Goal: Task Accomplishment & Management: Manage account settings

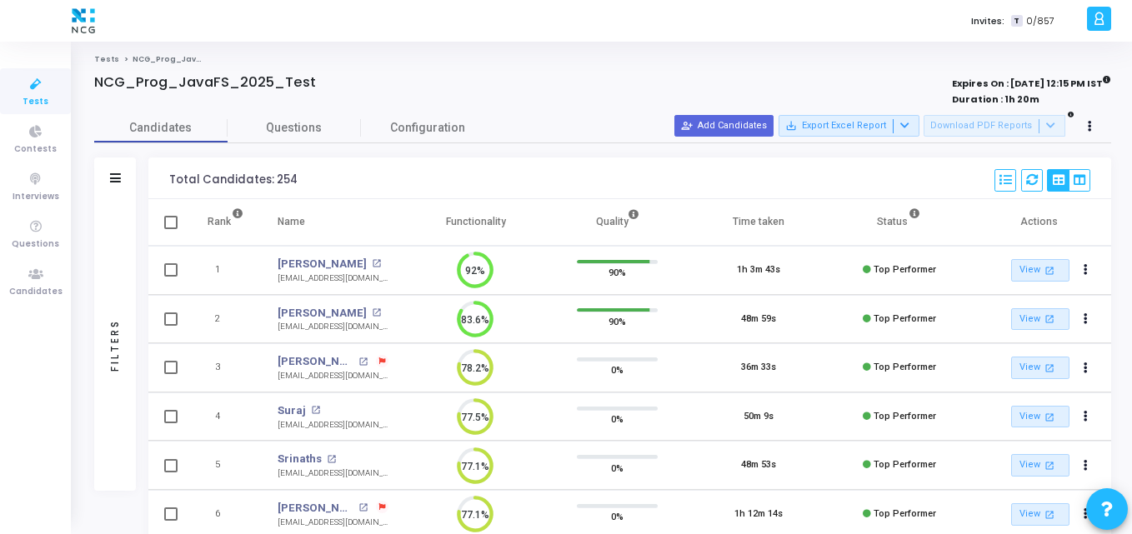
click at [436, 213] on th "Functionality" at bounding box center [475, 222] width 141 height 47
click at [494, 91] on div at bounding box center [399, 100] width 610 height 18
click at [45, 257] on ul "Tests Contests Interviews Questions Candidates" at bounding box center [35, 288] width 71 height 468
click at [34, 273] on icon at bounding box center [35, 274] width 35 height 21
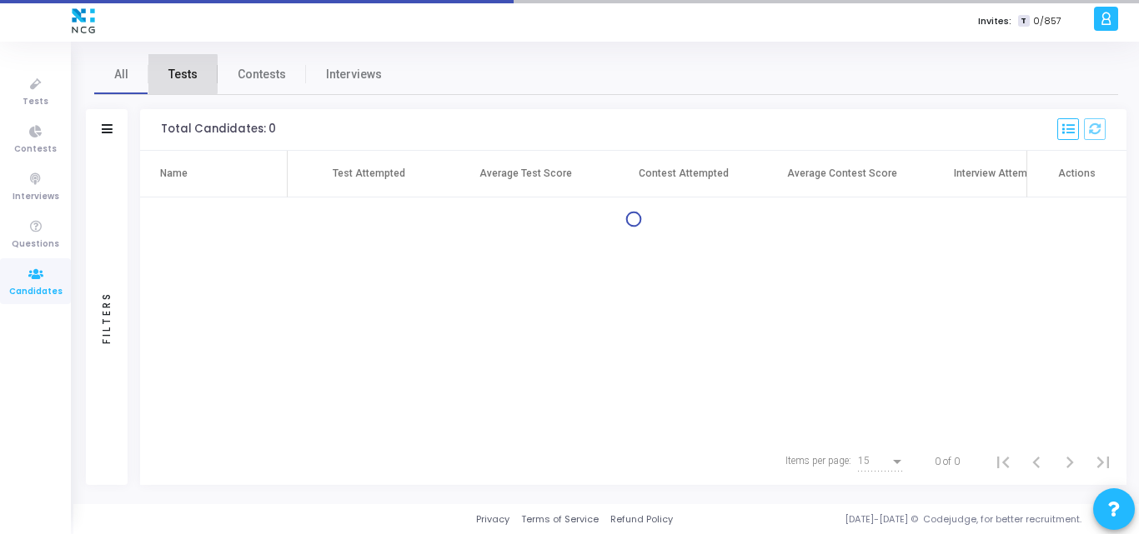
click at [168, 74] on span "Tests" at bounding box center [182, 75] width 29 height 18
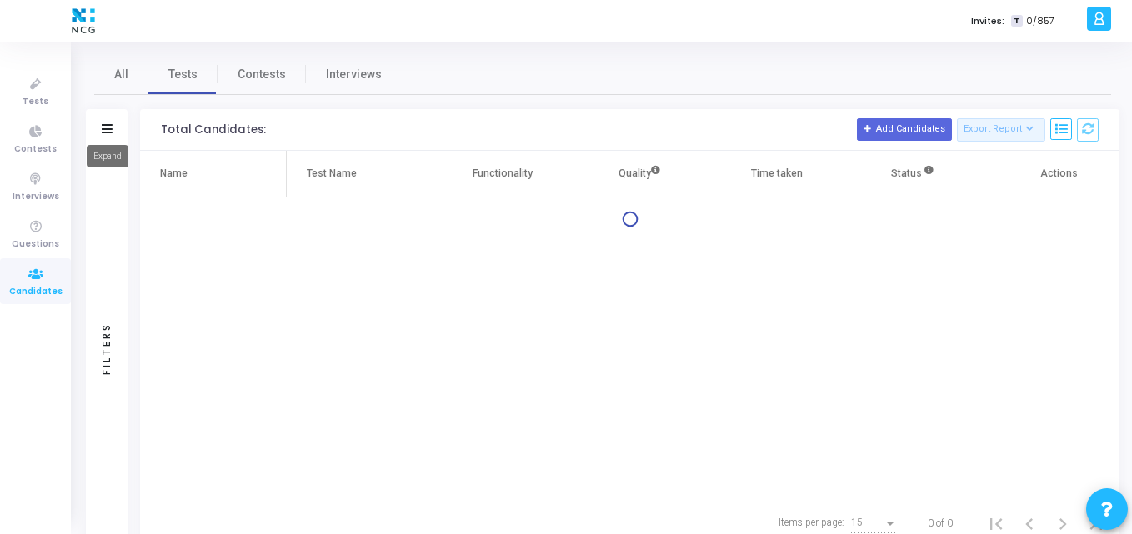
click at [104, 128] on icon at bounding box center [107, 128] width 11 height 9
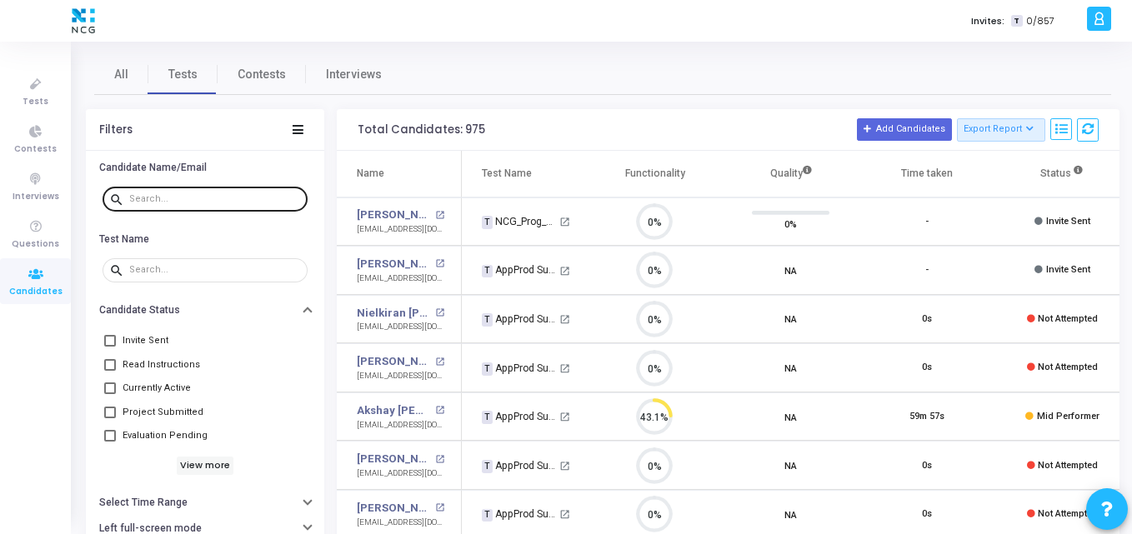
scroll to position [35, 43]
click at [161, 206] on div at bounding box center [215, 198] width 172 height 27
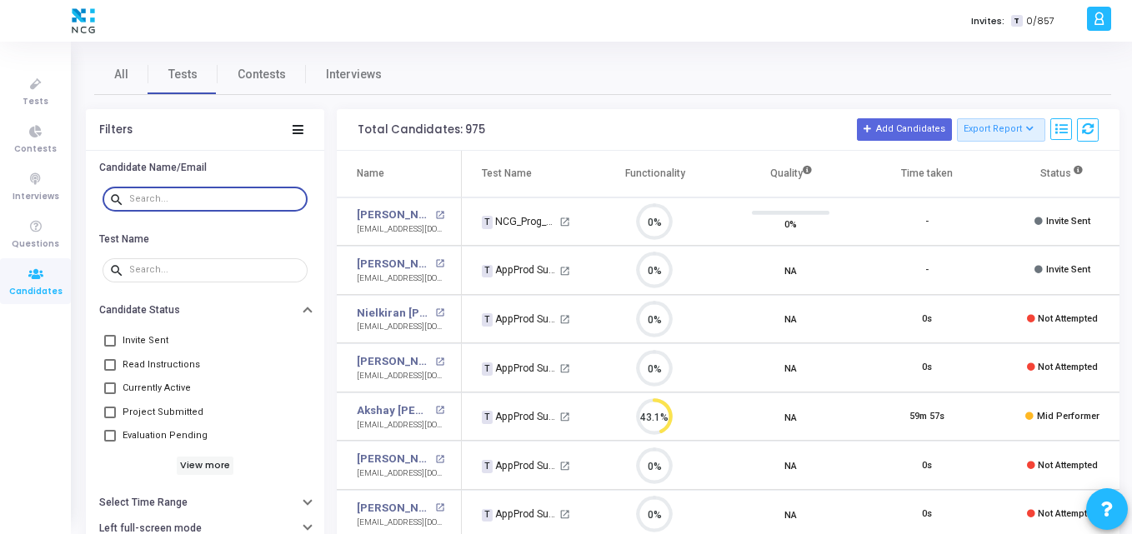
click at [186, 195] on input "text" at bounding box center [215, 199] width 172 height 10
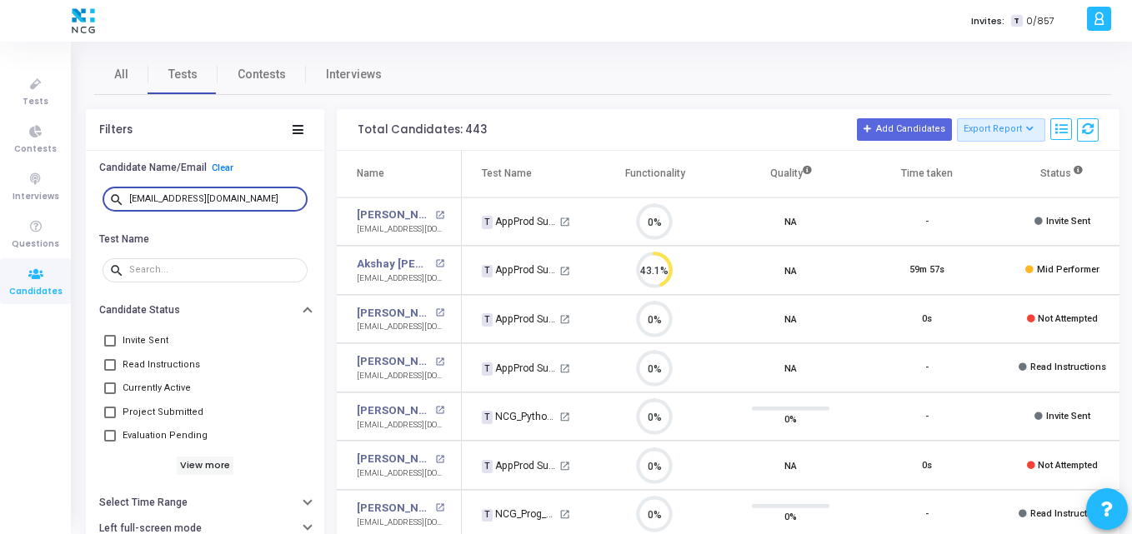
click at [253, 194] on input "[EMAIL_ADDRESS][DOMAIN_NAME]" at bounding box center [215, 199] width 172 height 10
type input "[EMAIL_ADDRESS][DOMAIN_NAME]"
drag, startPoint x: 237, startPoint y: 199, endPoint x: 53, endPoint y: 199, distance: 184.2
click at [53, 199] on div "Tests Contests Interviews Questions Candidates Invites: T 0/857 K Kajal Setting…" at bounding box center [566, 267] width 1132 height 534
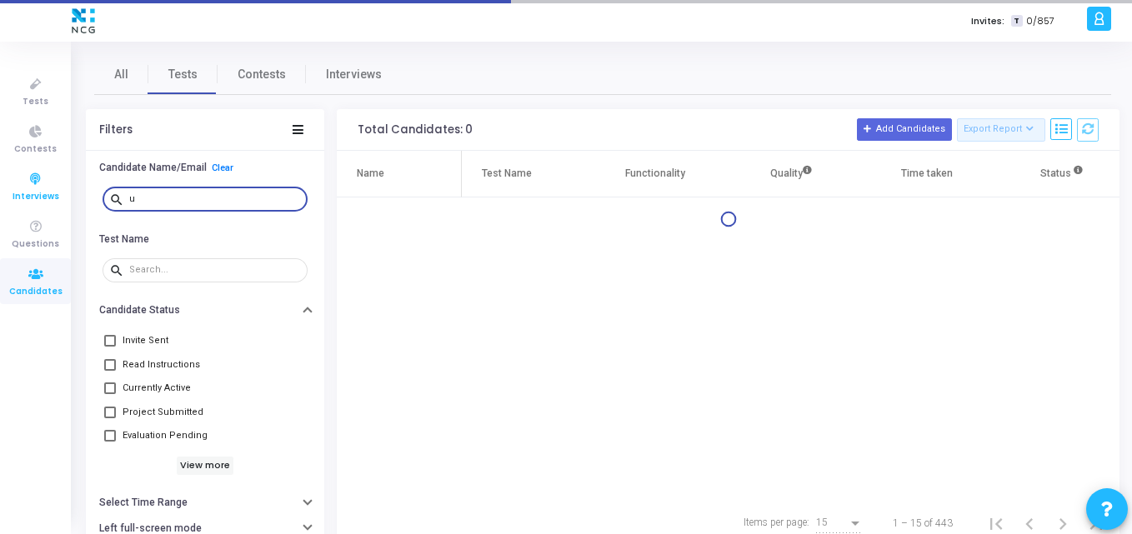
type input "[EMAIL_ADDRESS][DOMAIN_NAME]"
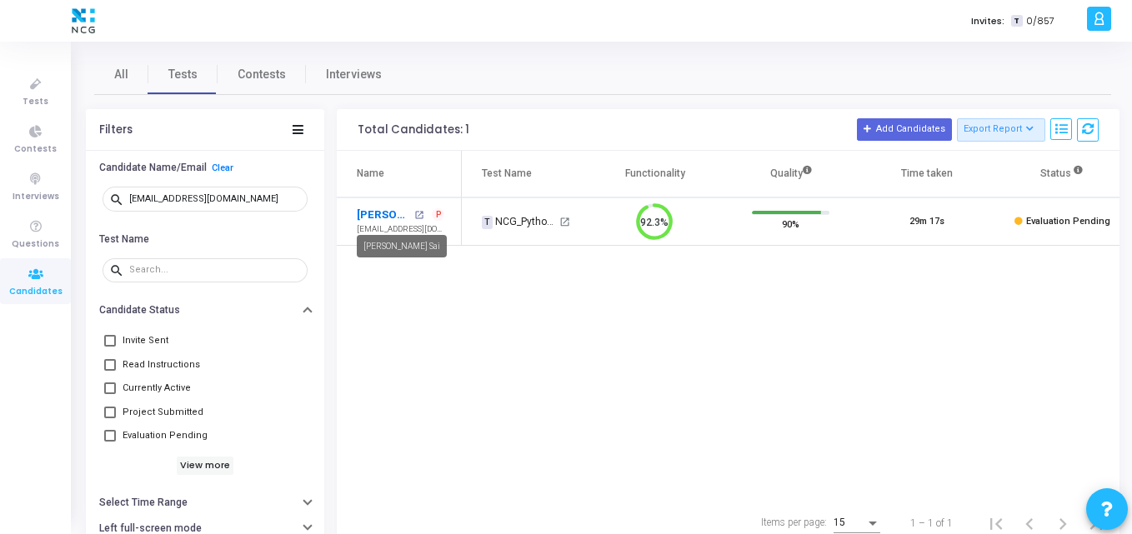
click at [378, 215] on link "[PERSON_NAME] Sai" at bounding box center [383, 215] width 53 height 17
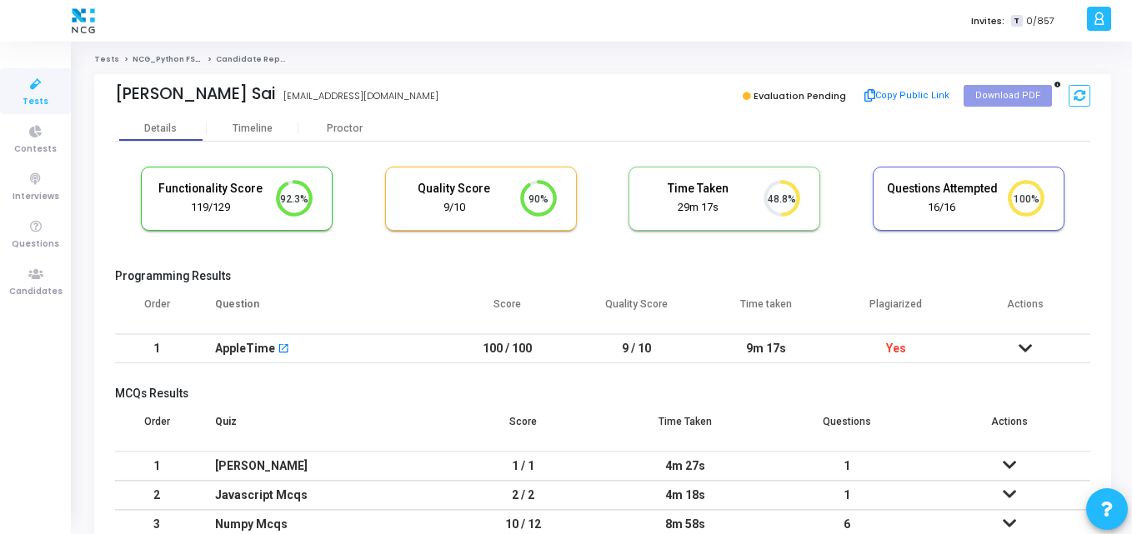
drag, startPoint x: 859, startPoint y: 304, endPoint x: 958, endPoint y: 298, distance: 98.6
click at [958, 298] on th "Plagiarized" at bounding box center [896, 311] width 130 height 47
copy th "Plagiarized"
click at [34, 271] on icon at bounding box center [35, 274] width 35 height 21
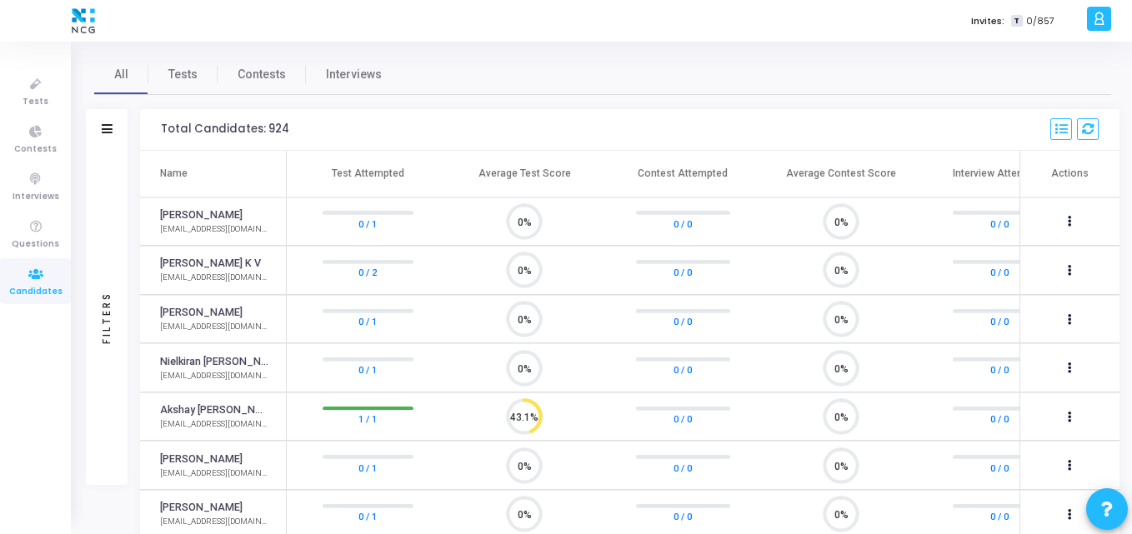
scroll to position [8, 8]
